Goal: Information Seeking & Learning: Learn about a topic

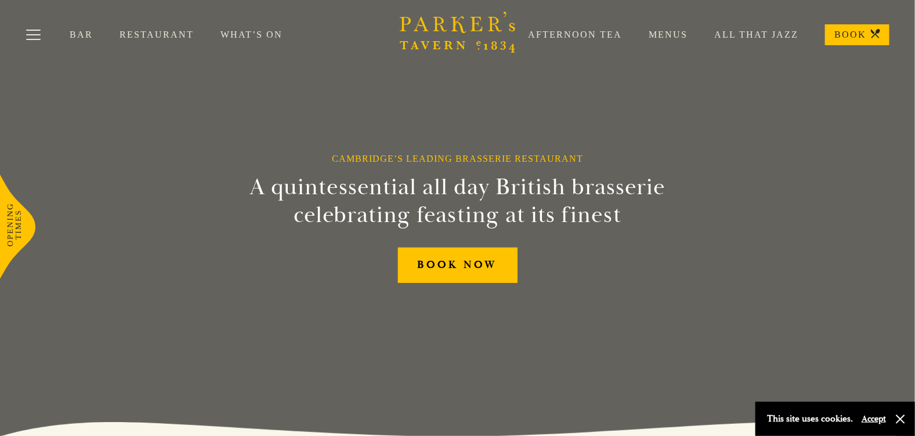
click at [130, 38] on link "Restaurant" at bounding box center [169, 35] width 101 height 12
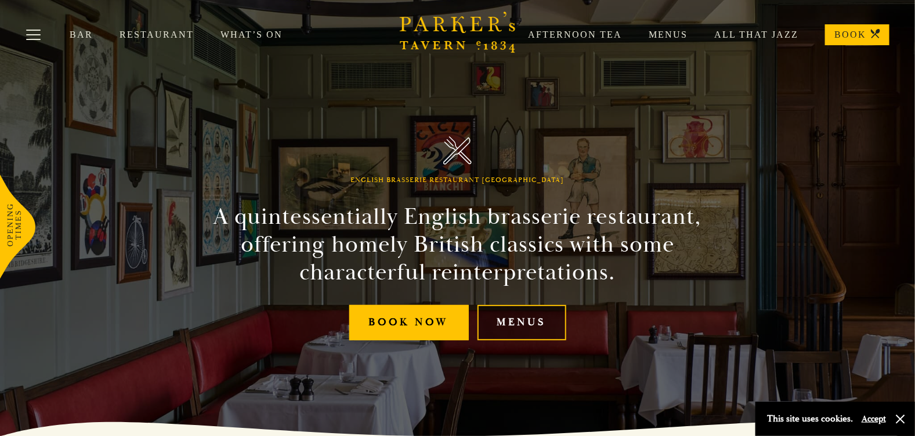
click at [506, 328] on link "Menus" at bounding box center [521, 322] width 89 height 35
click at [515, 325] on link "Menus" at bounding box center [521, 322] width 89 height 35
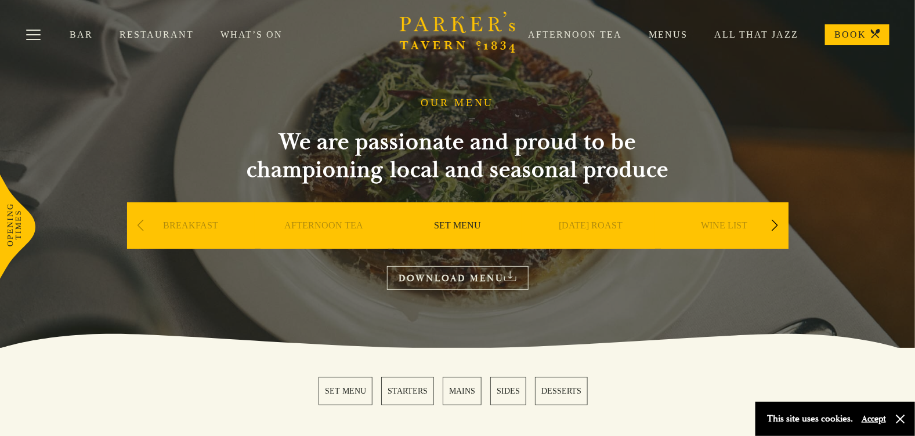
click at [183, 227] on link "BREAKFAST" at bounding box center [190, 243] width 55 height 46
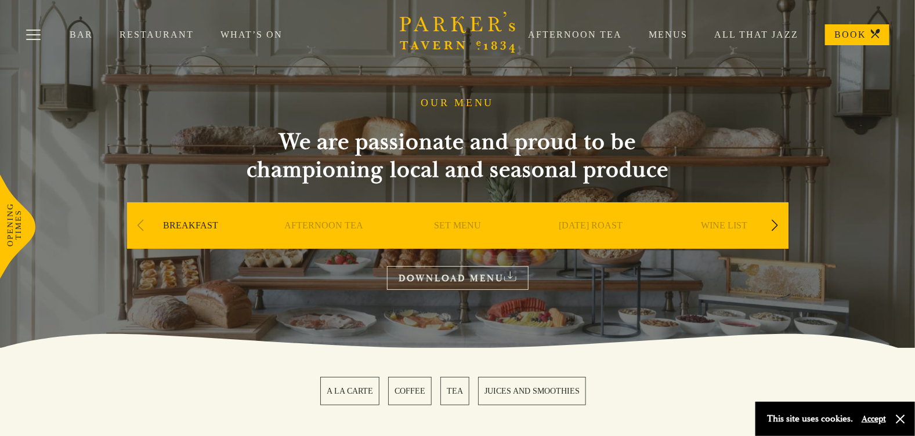
click at [501, 281] on link "DOWNLOAD MENU" at bounding box center [458, 278] width 142 height 24
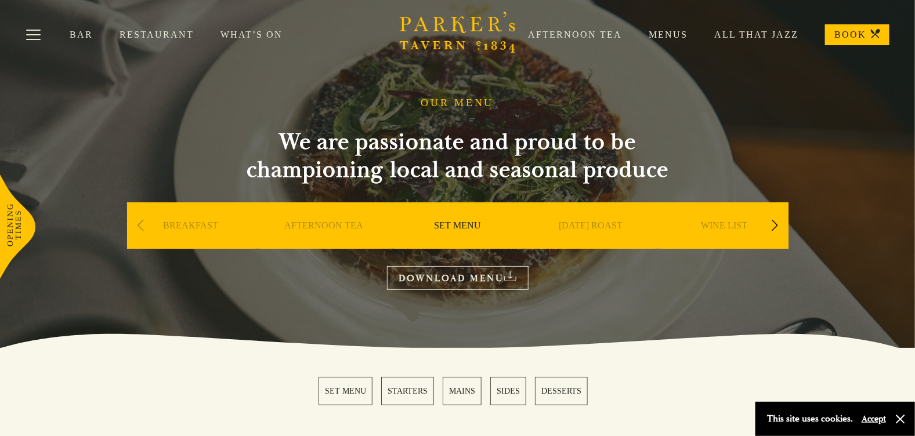
click at [451, 386] on link "MAINS" at bounding box center [462, 391] width 39 height 28
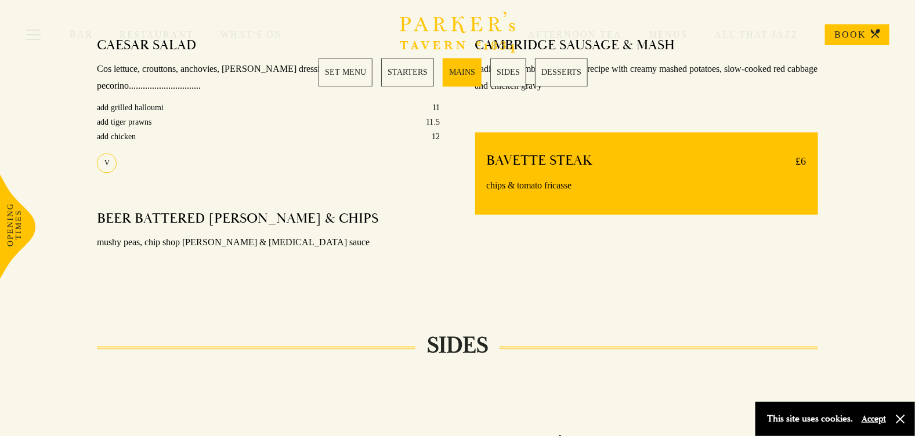
scroll to position [867, 0]
